Goal: Browse casually

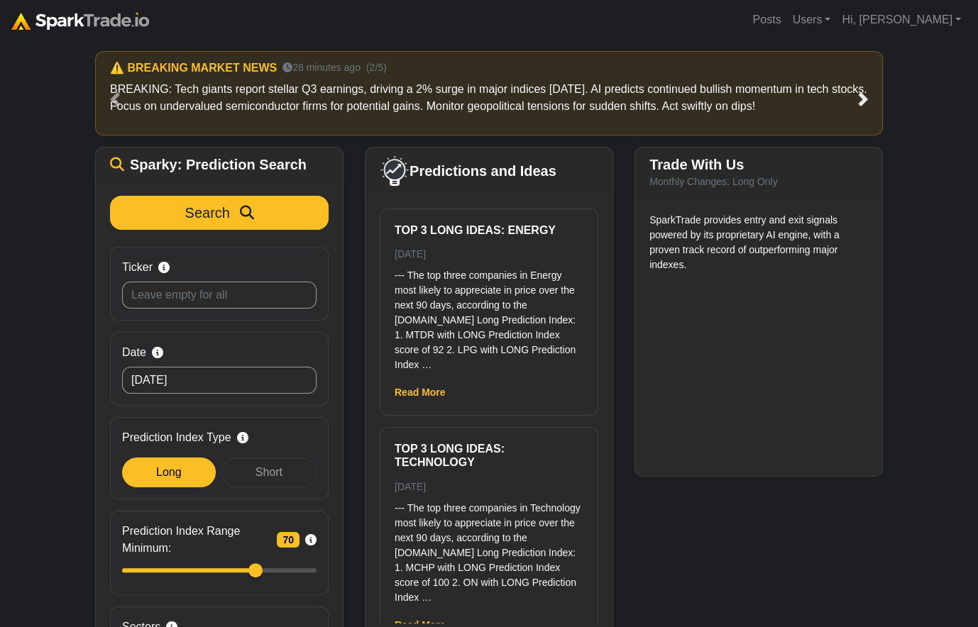
click at [862, 97] on span at bounding box center [862, 99] width 14 height 14
click at [113, 99] on span at bounding box center [115, 99] width 14 height 14
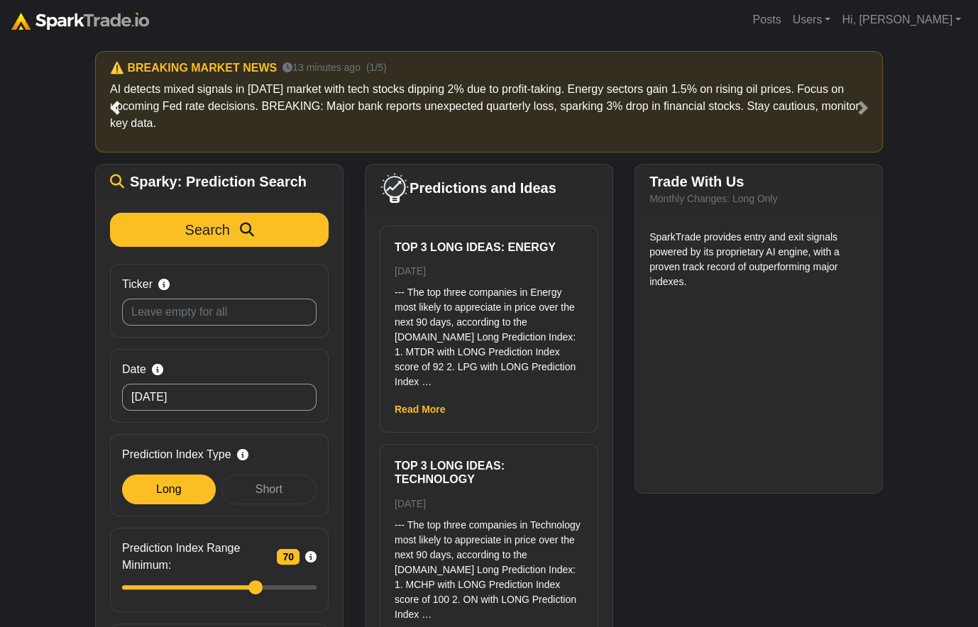
click at [110, 103] on span at bounding box center [115, 108] width 14 height 14
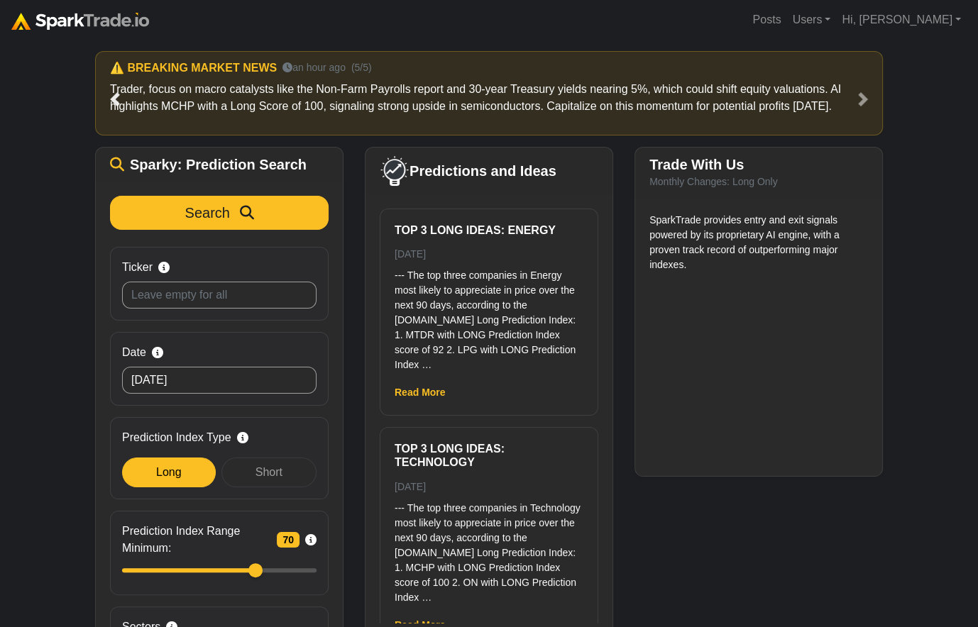
click at [109, 89] on link "Previous" at bounding box center [115, 99] width 40 height 96
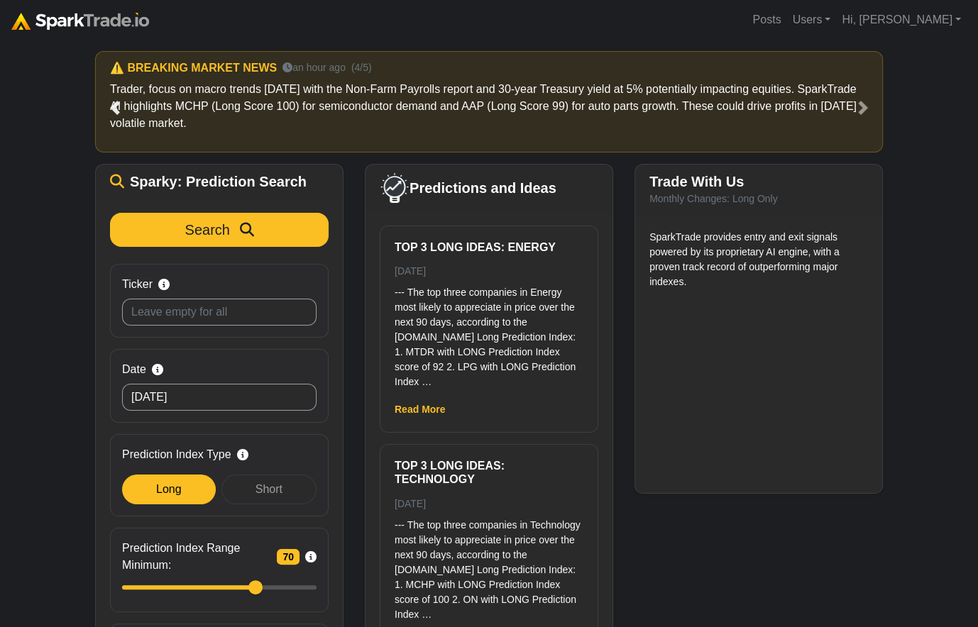
click at [109, 89] on link "Previous" at bounding box center [115, 107] width 40 height 113
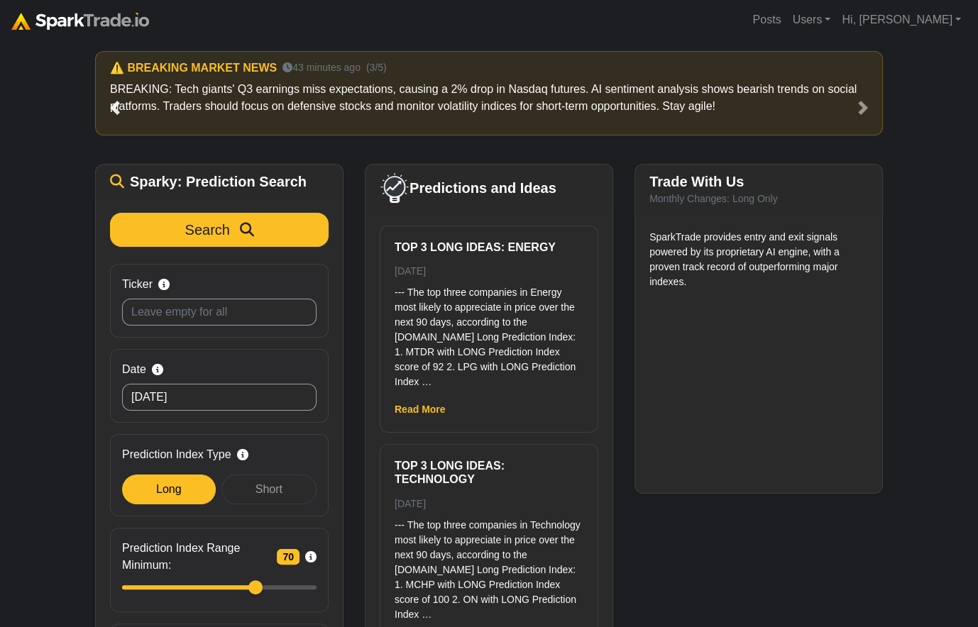
click at [109, 89] on link "Previous" at bounding box center [115, 107] width 40 height 113
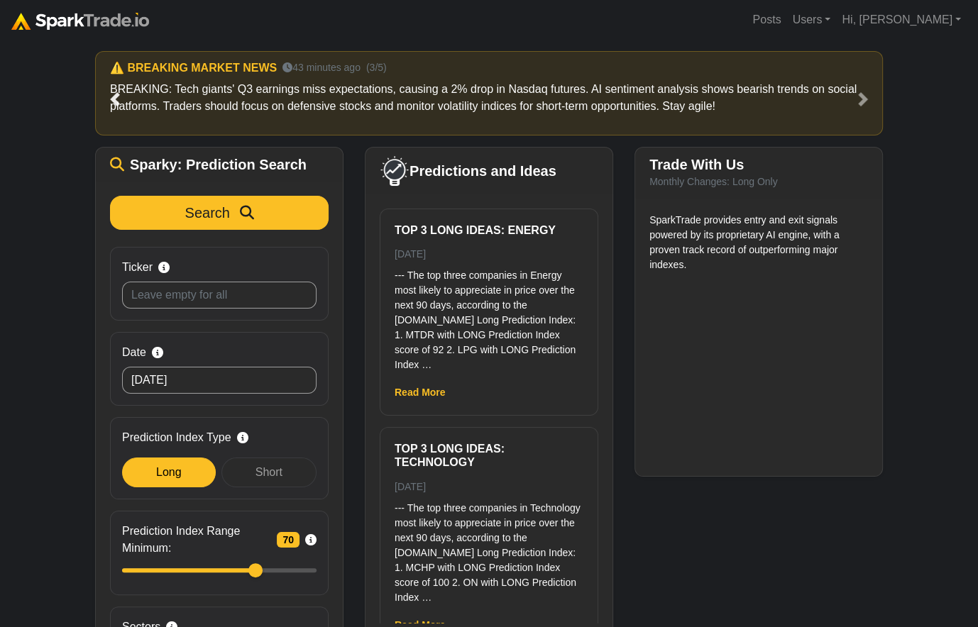
click at [109, 89] on link "Previous" at bounding box center [115, 99] width 40 height 96
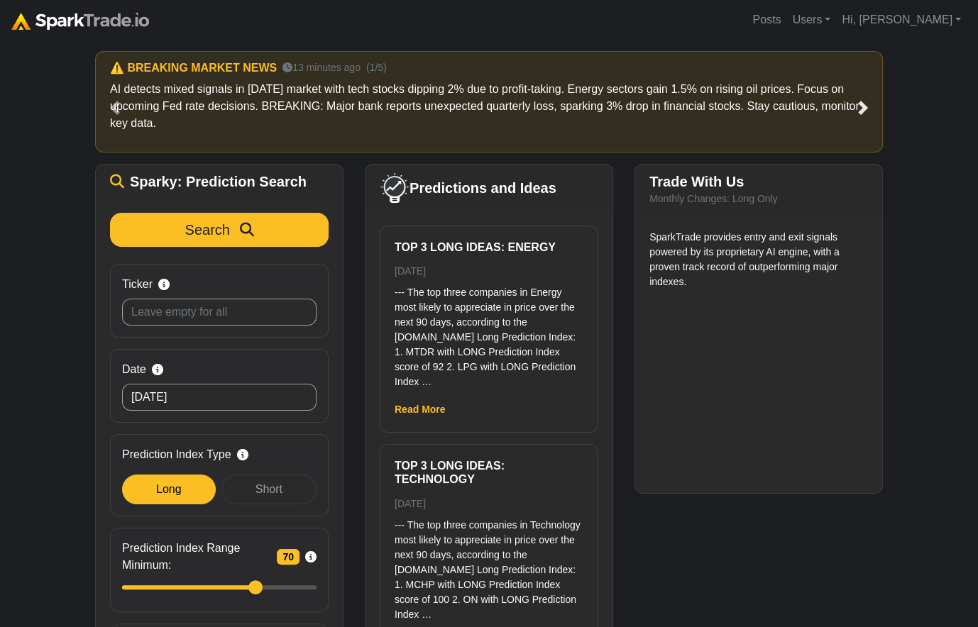
click at [865, 104] on span at bounding box center [862, 108] width 14 height 14
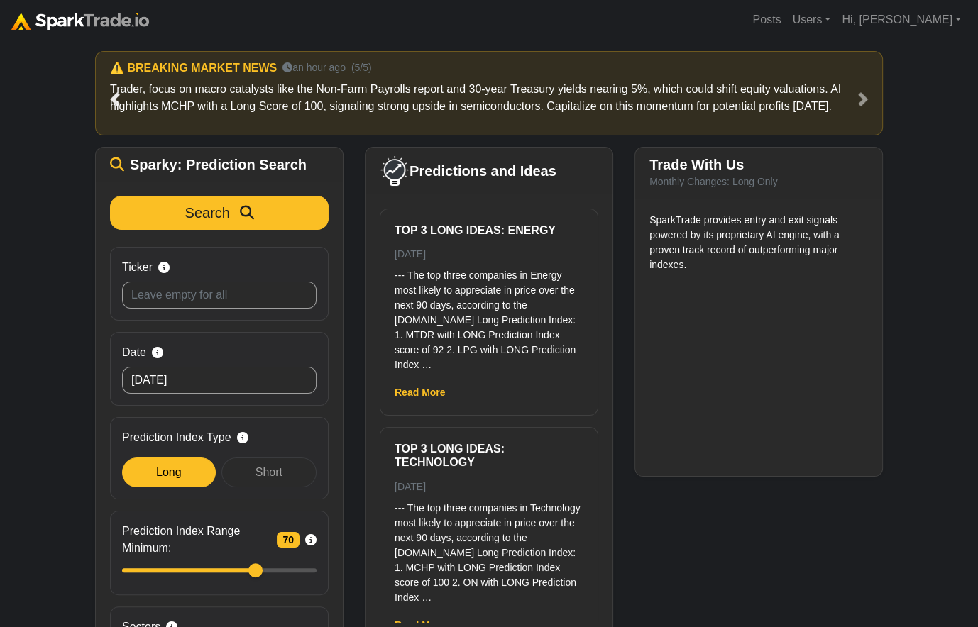
click at [121, 88] on link "Previous" at bounding box center [115, 99] width 40 height 96
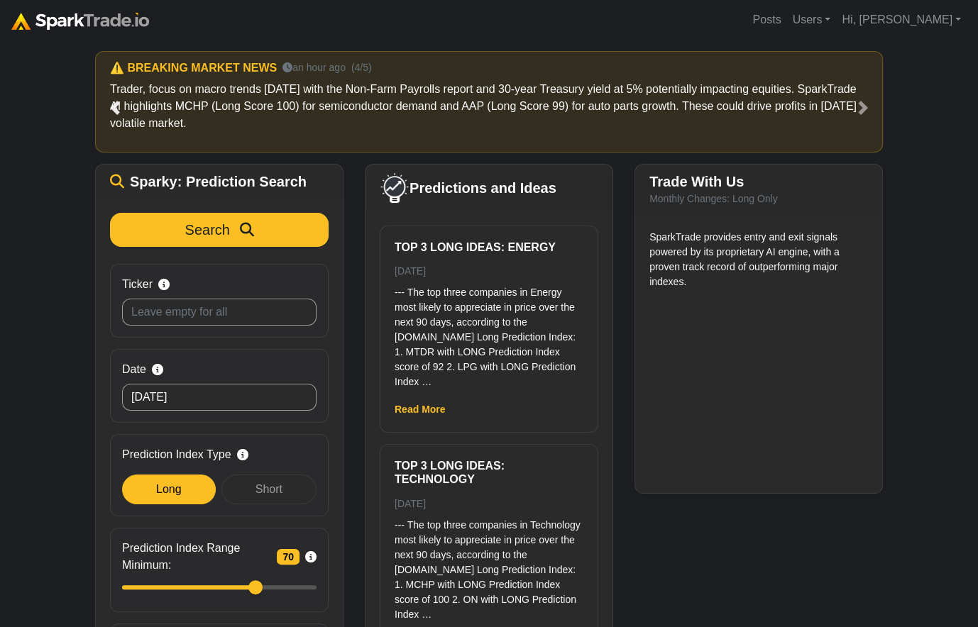
click at [121, 103] on span at bounding box center [115, 108] width 14 height 14
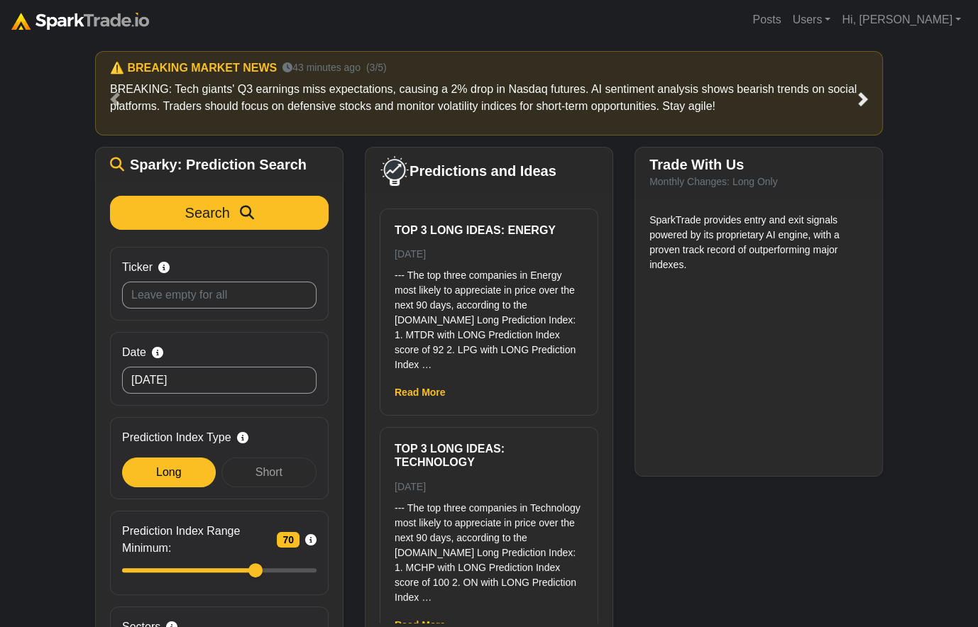
click at [864, 97] on span at bounding box center [862, 99] width 14 height 14
